Goal: Transaction & Acquisition: Purchase product/service

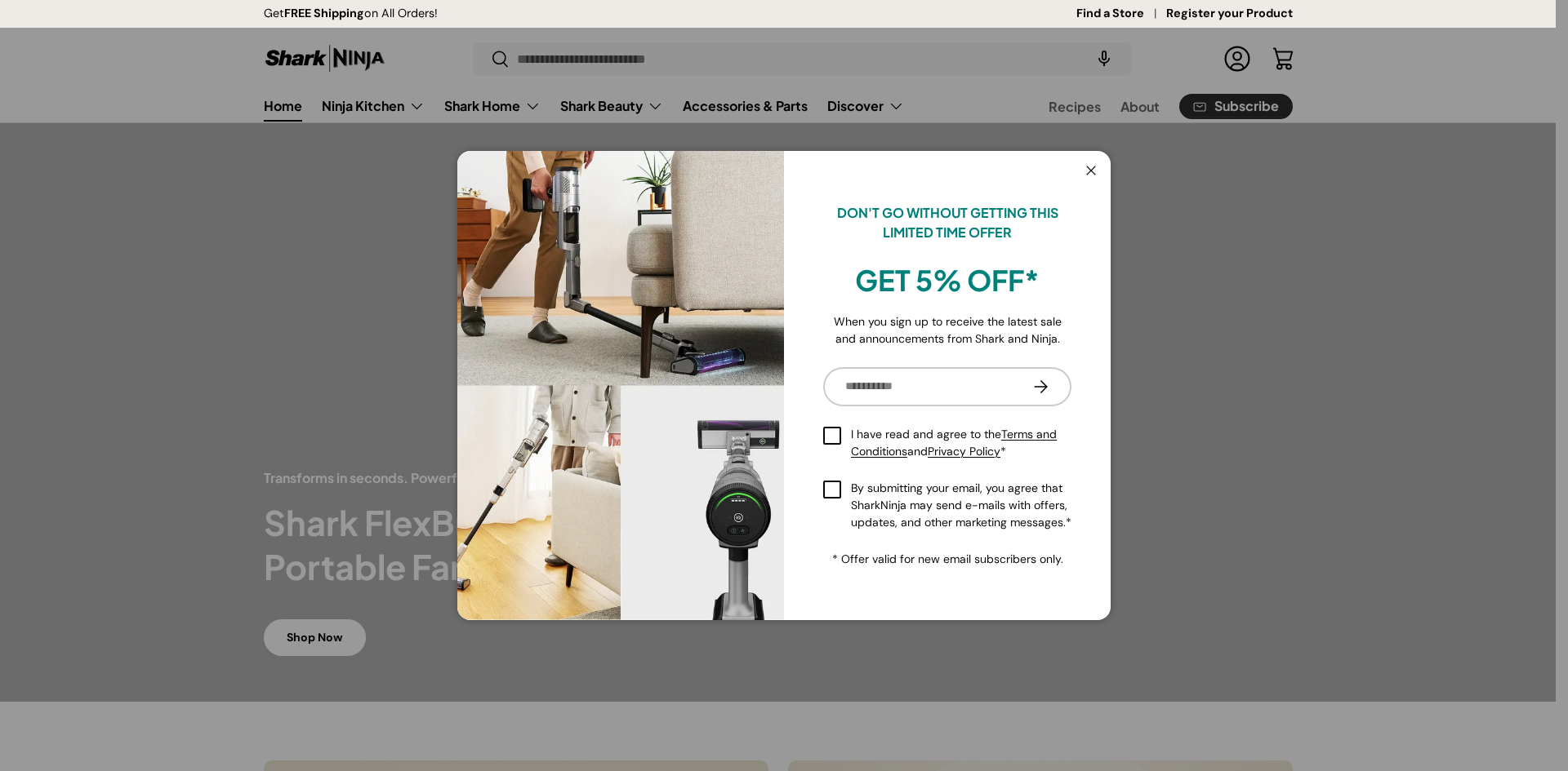
click at [1092, 172] on button "Close" at bounding box center [1090, 171] width 31 height 34
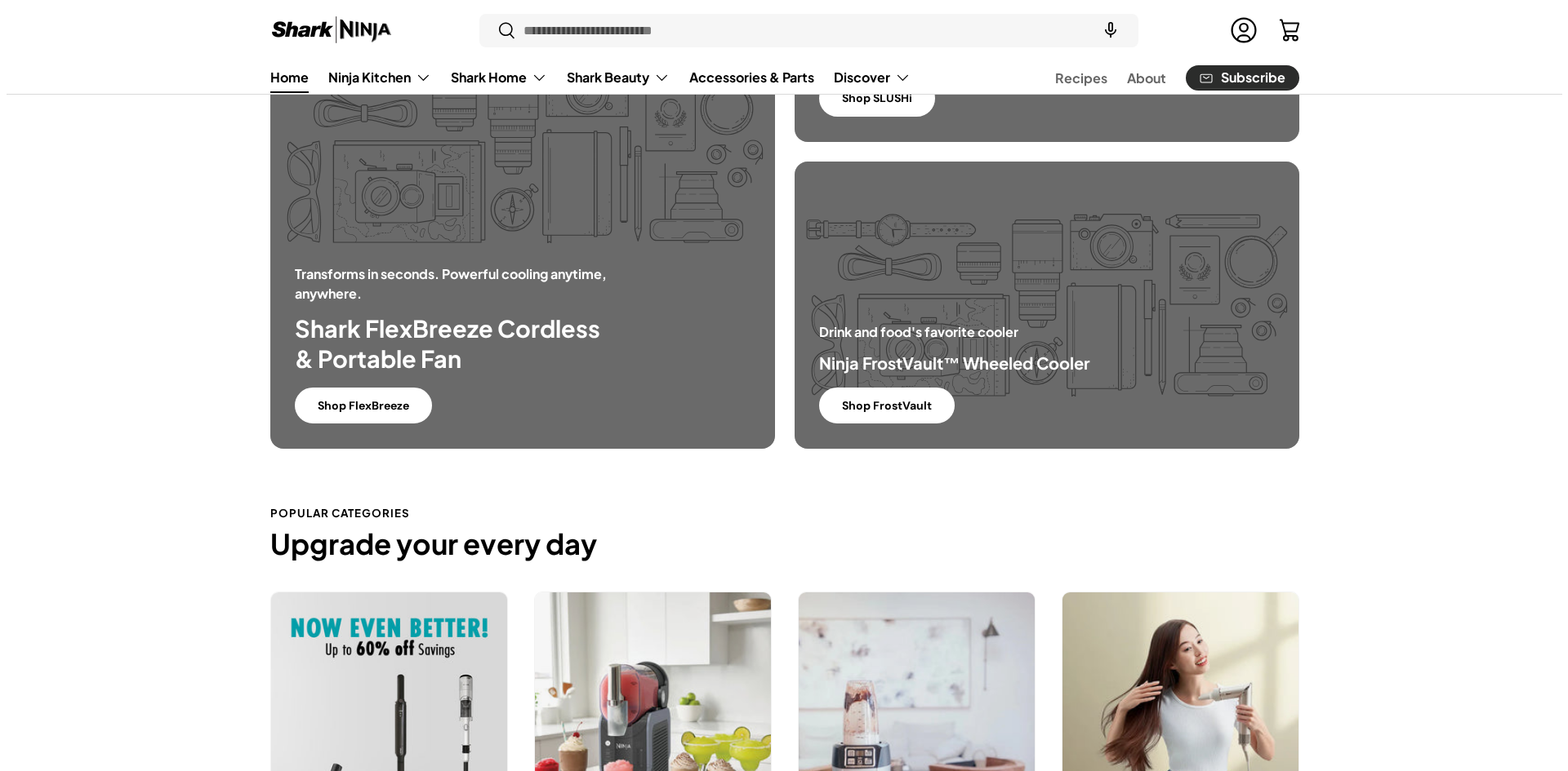
scroll to position [1143, 0]
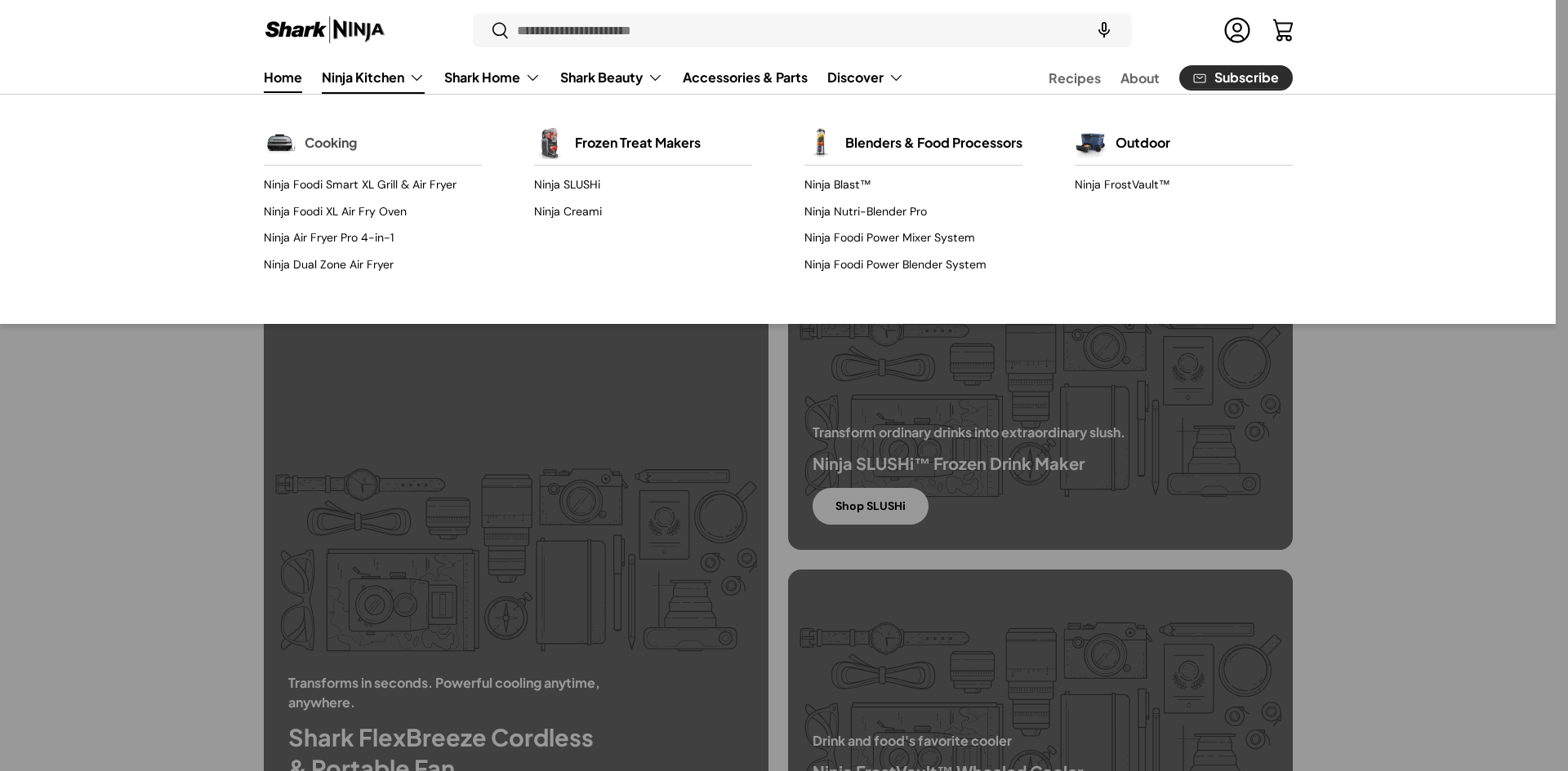
click at [318, 144] on link "Cooking" at bounding box center [331, 143] width 53 height 36
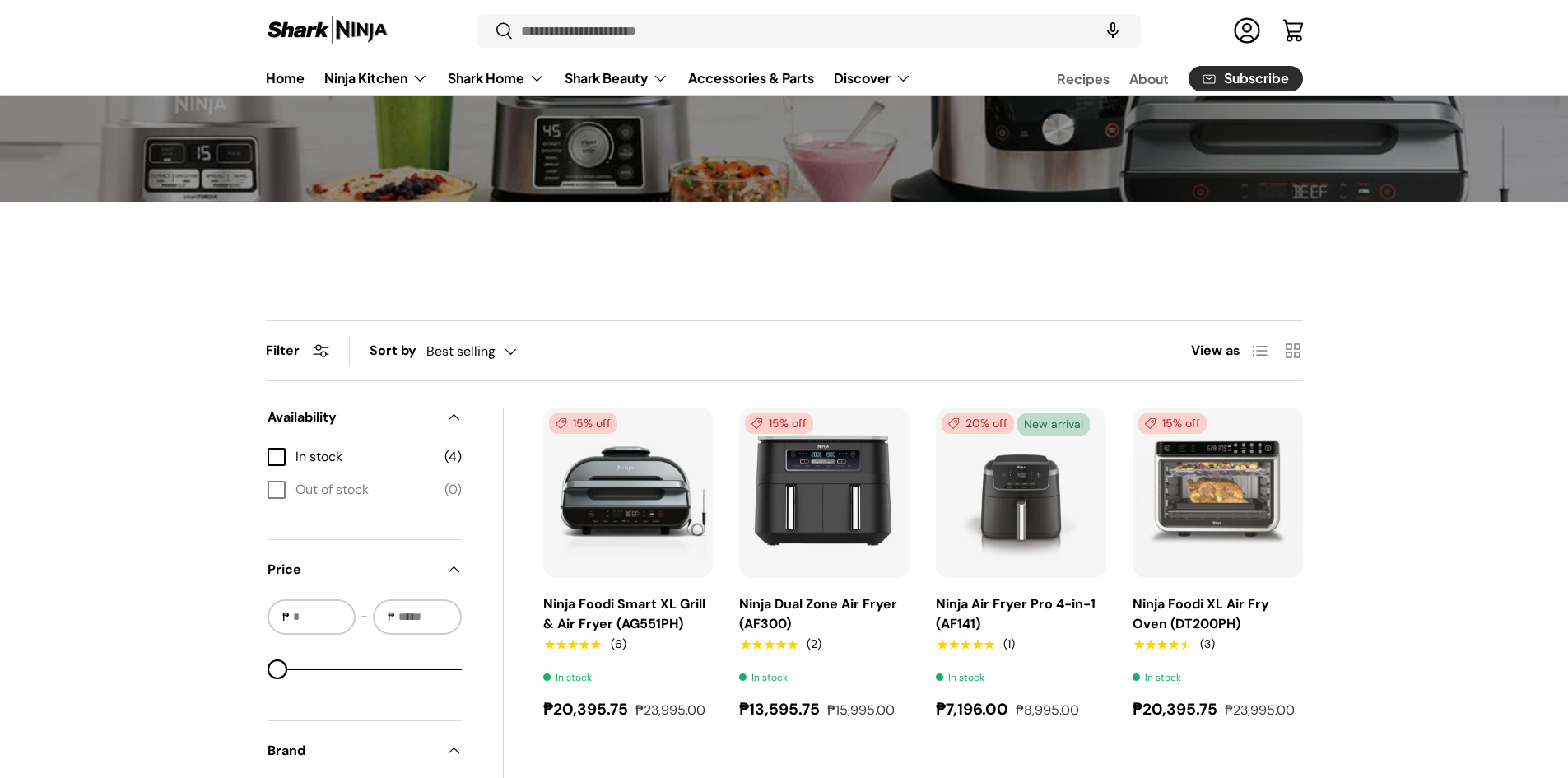
scroll to position [329, 0]
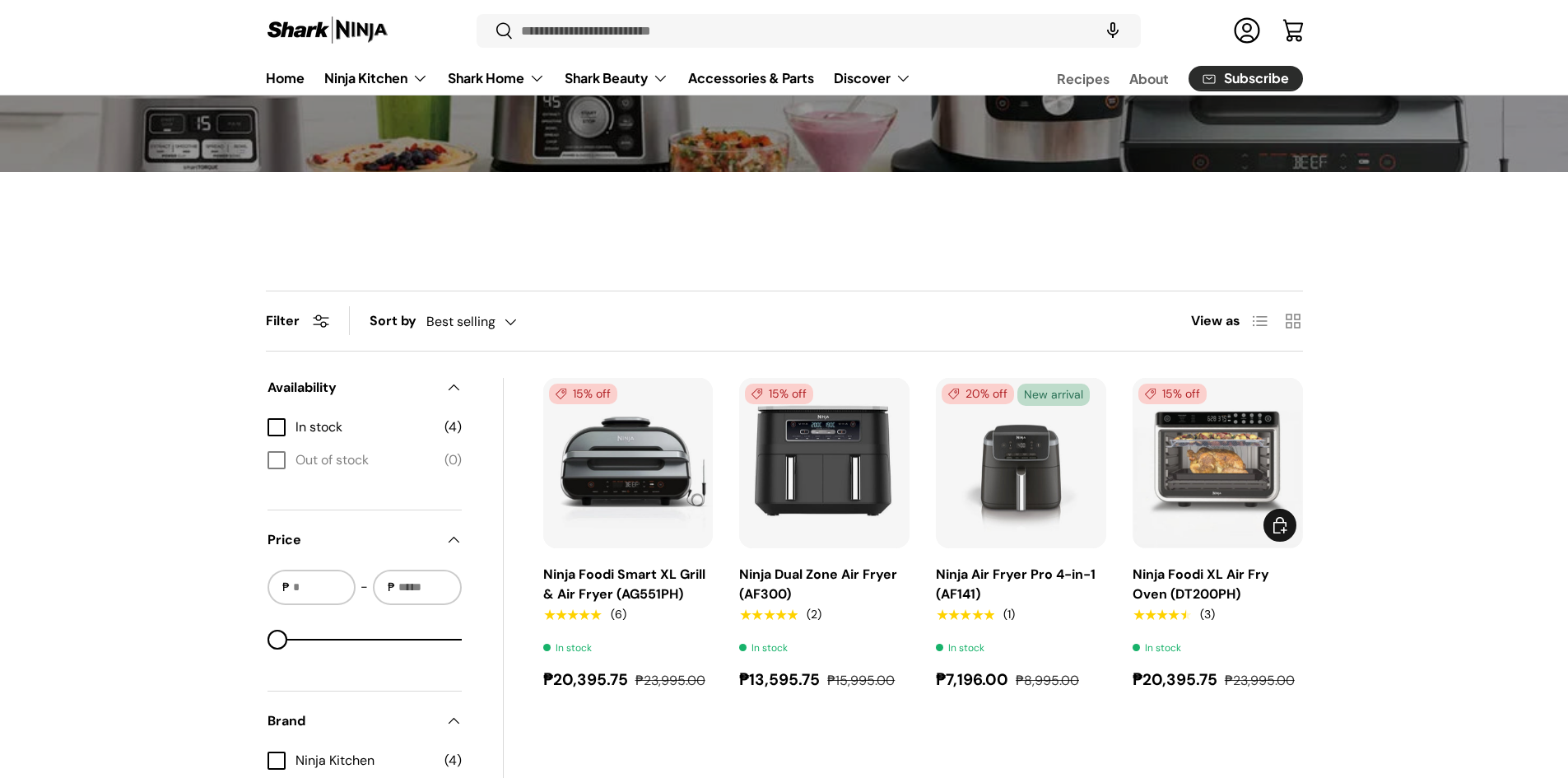
click at [1237, 580] on link "Ninja Foodi XL Air Fry Oven (DT200PH)" at bounding box center [1202, 584] width 137 height 37
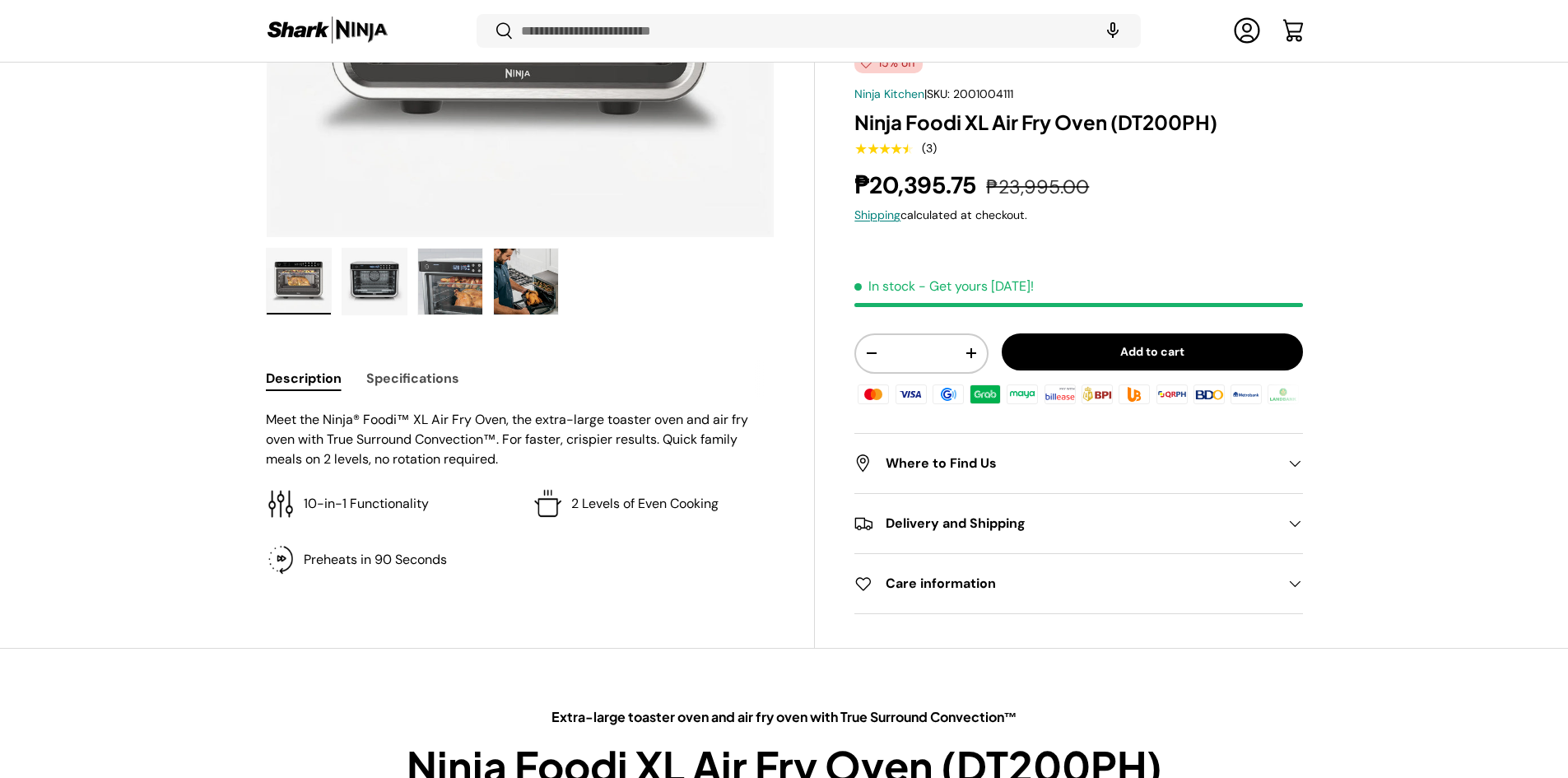
scroll to position [411, 0]
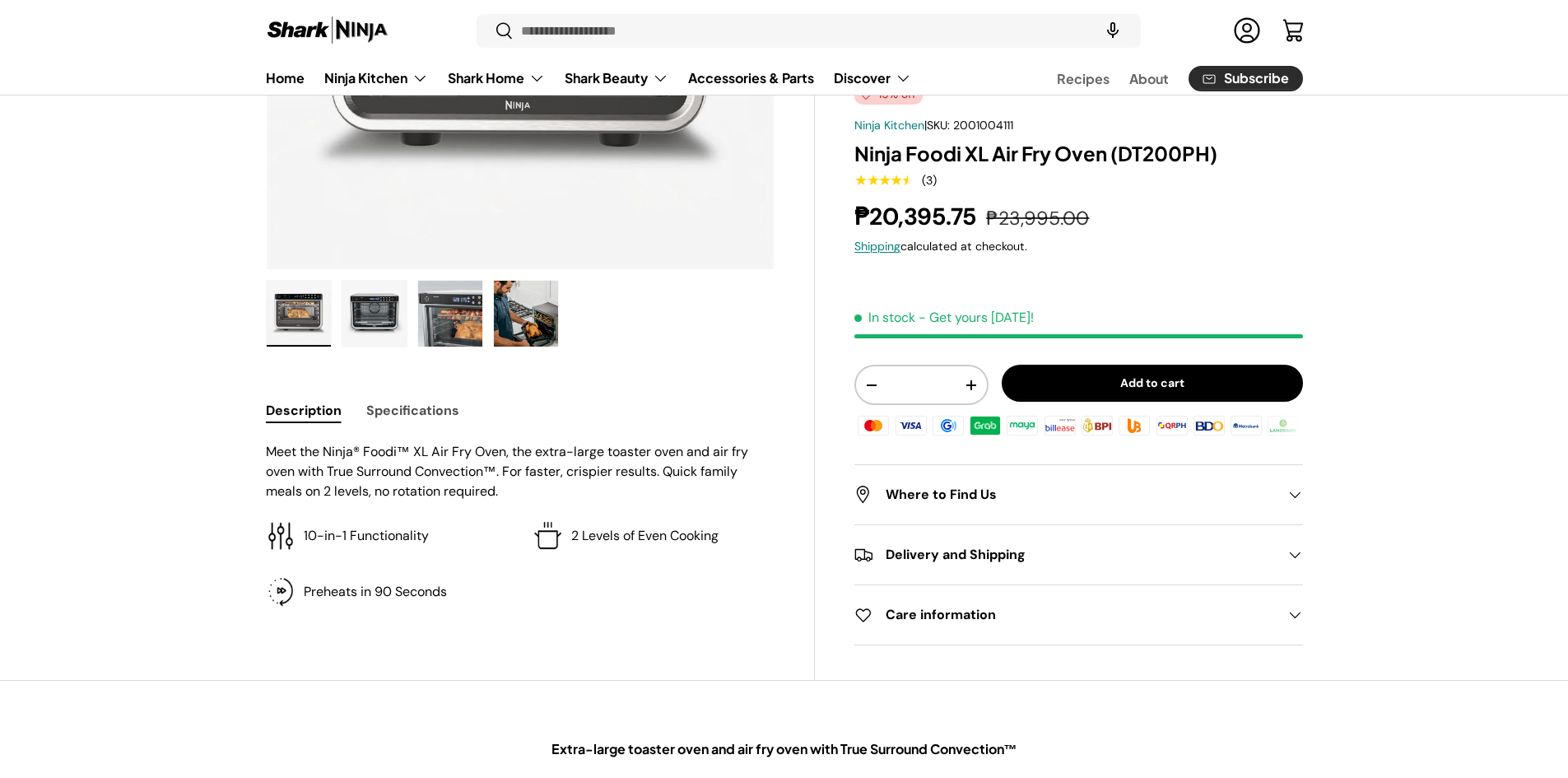
click at [506, 319] on img "Gallery Viewer" at bounding box center [526, 314] width 64 height 66
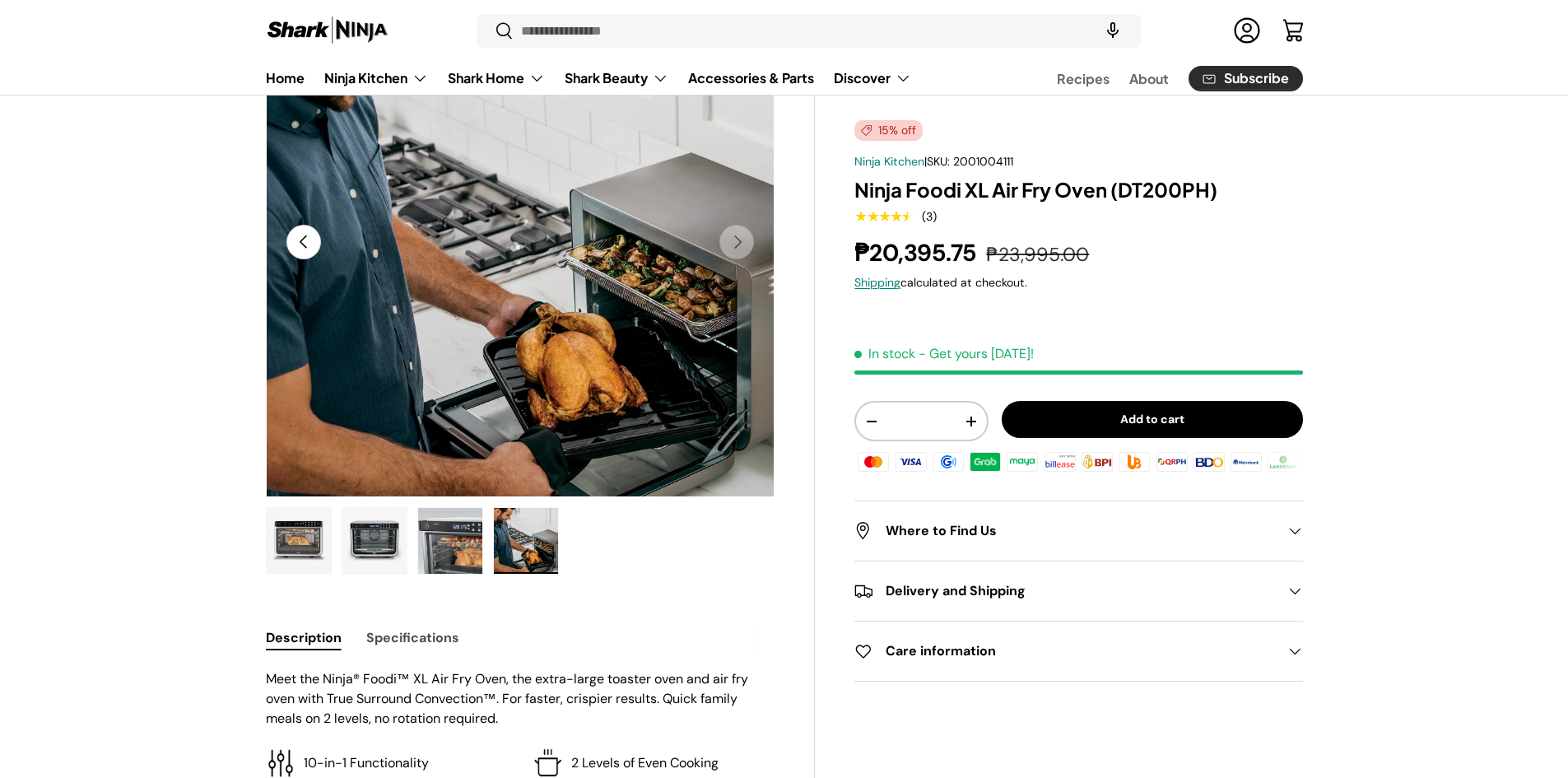
scroll to position [82, 0]
